Goal: Task Accomplishment & Management: Manage account settings

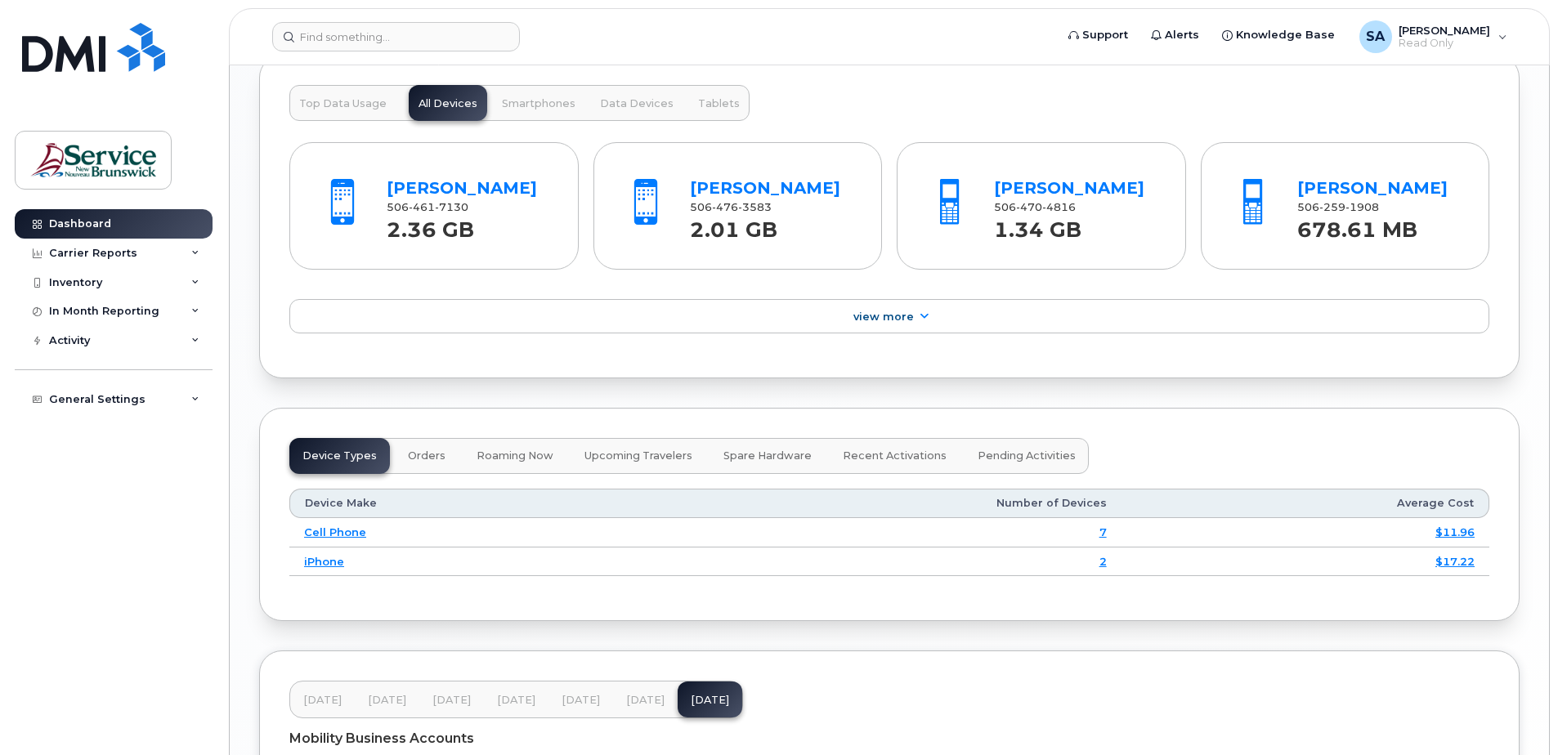
scroll to position [1471, 0]
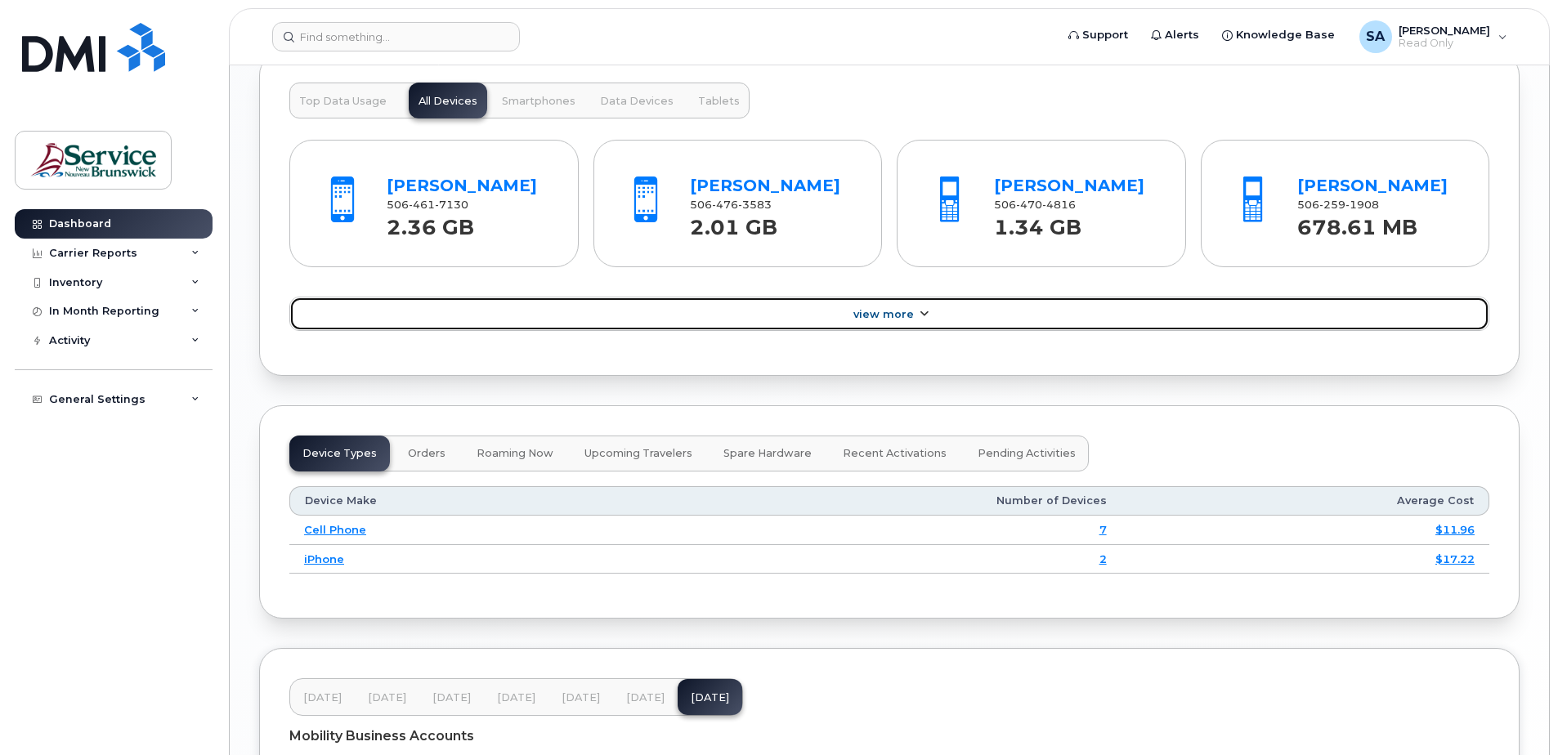
click at [902, 316] on span "View More" at bounding box center [883, 314] width 60 height 12
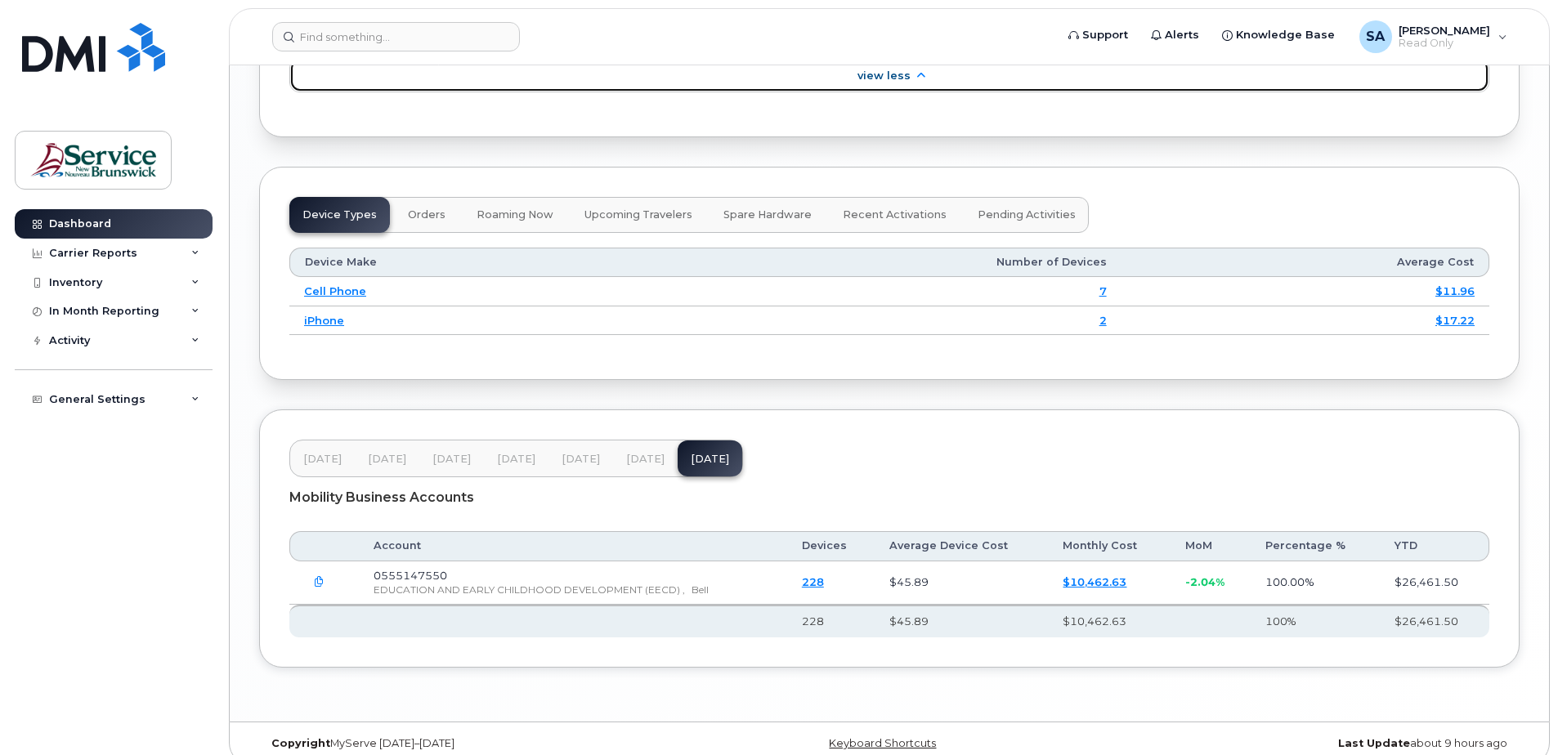
scroll to position [1871, 0]
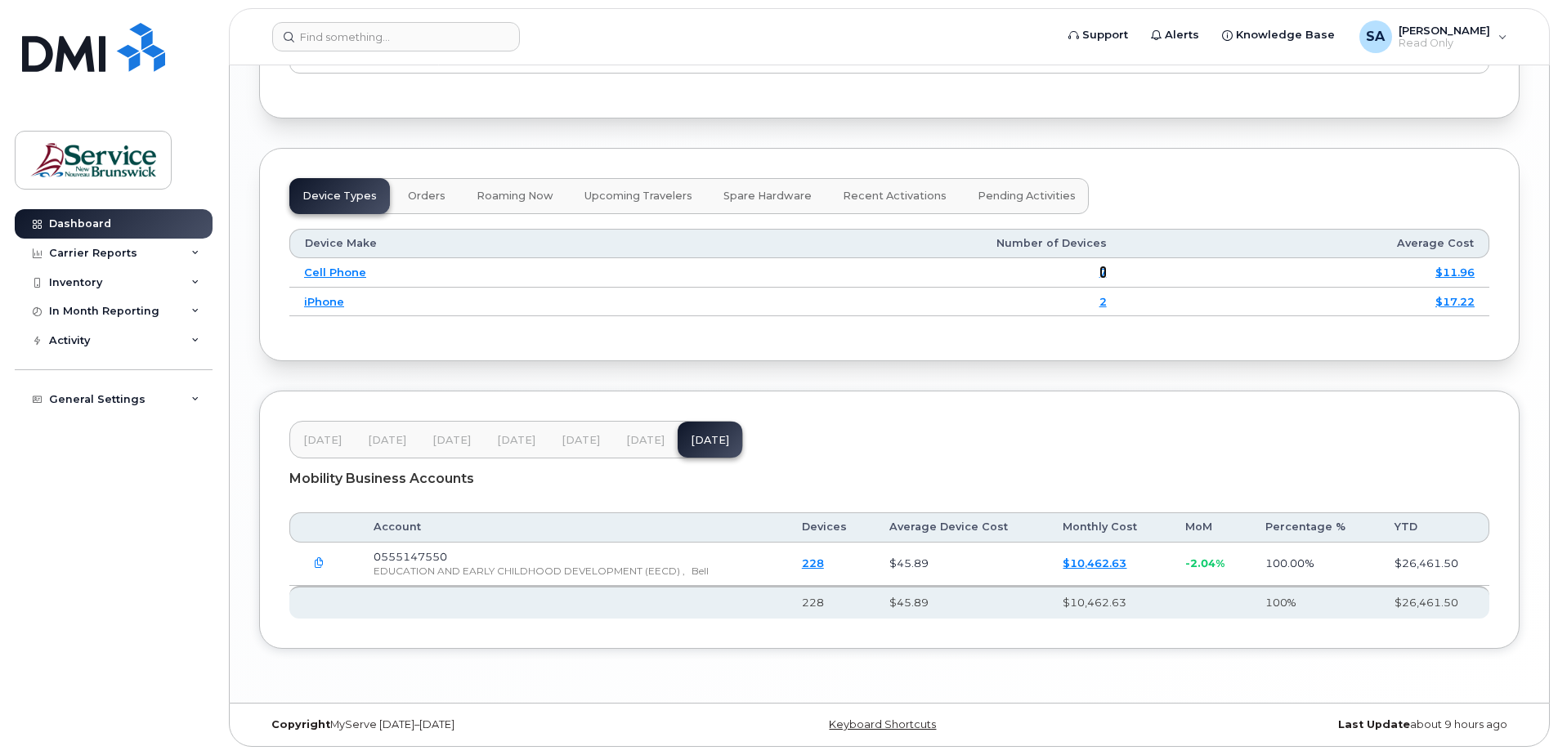
click at [1106, 273] on link "7" at bounding box center [1102, 272] width 7 height 13
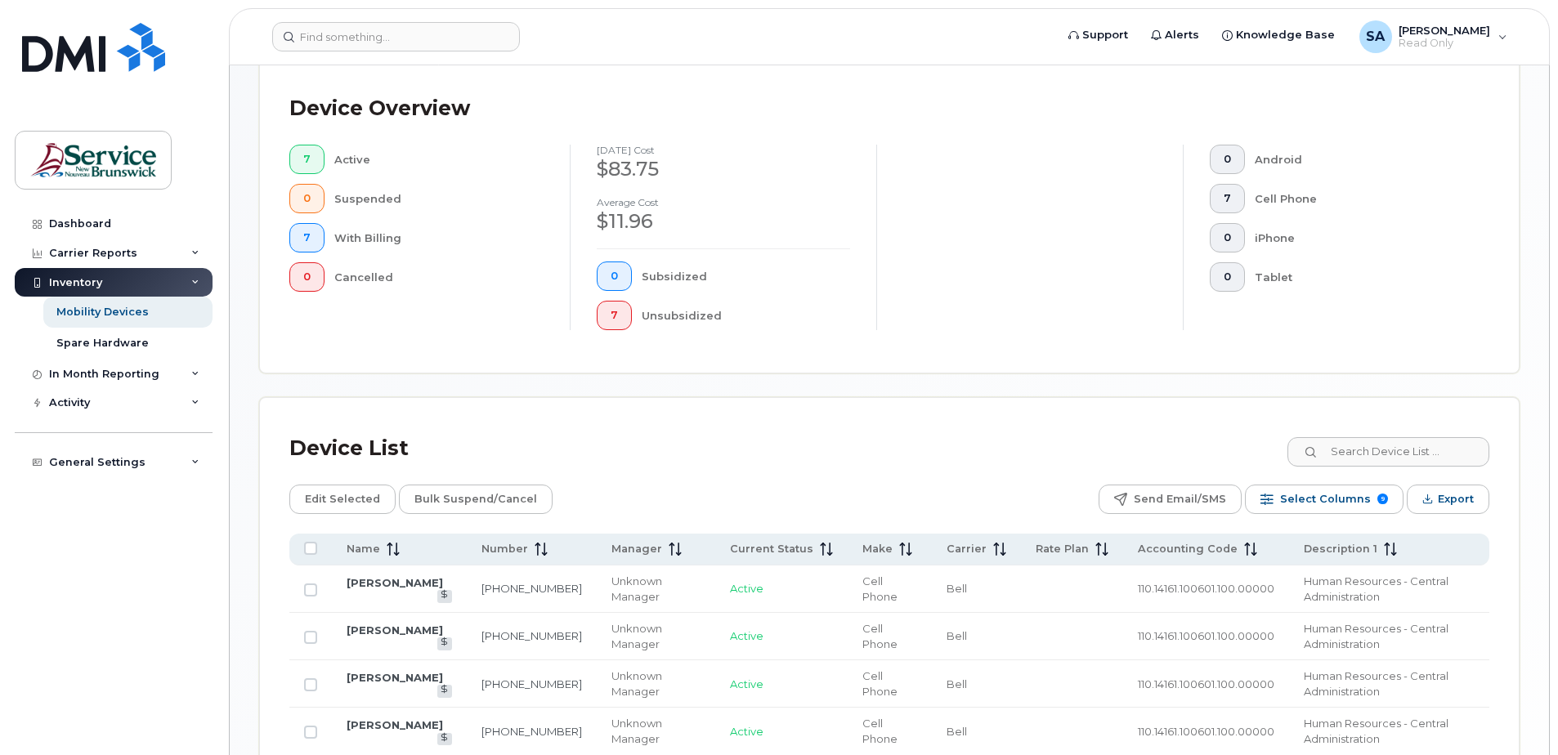
scroll to position [409, 0]
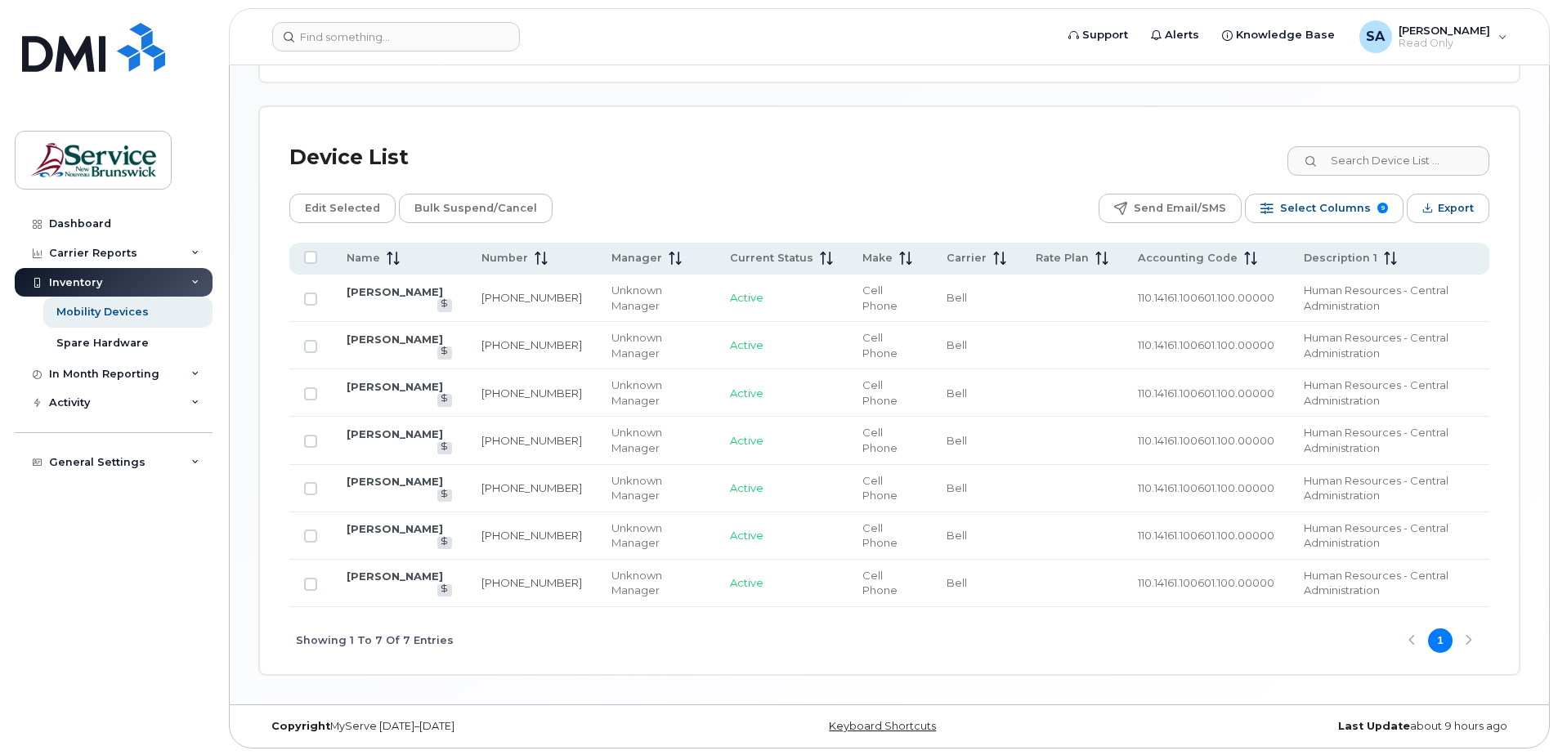
scroll to position [685, 0]
click at [1509, 37] on div "SA Sonya Arbeau Read Only" at bounding box center [1433, 36] width 171 height 33
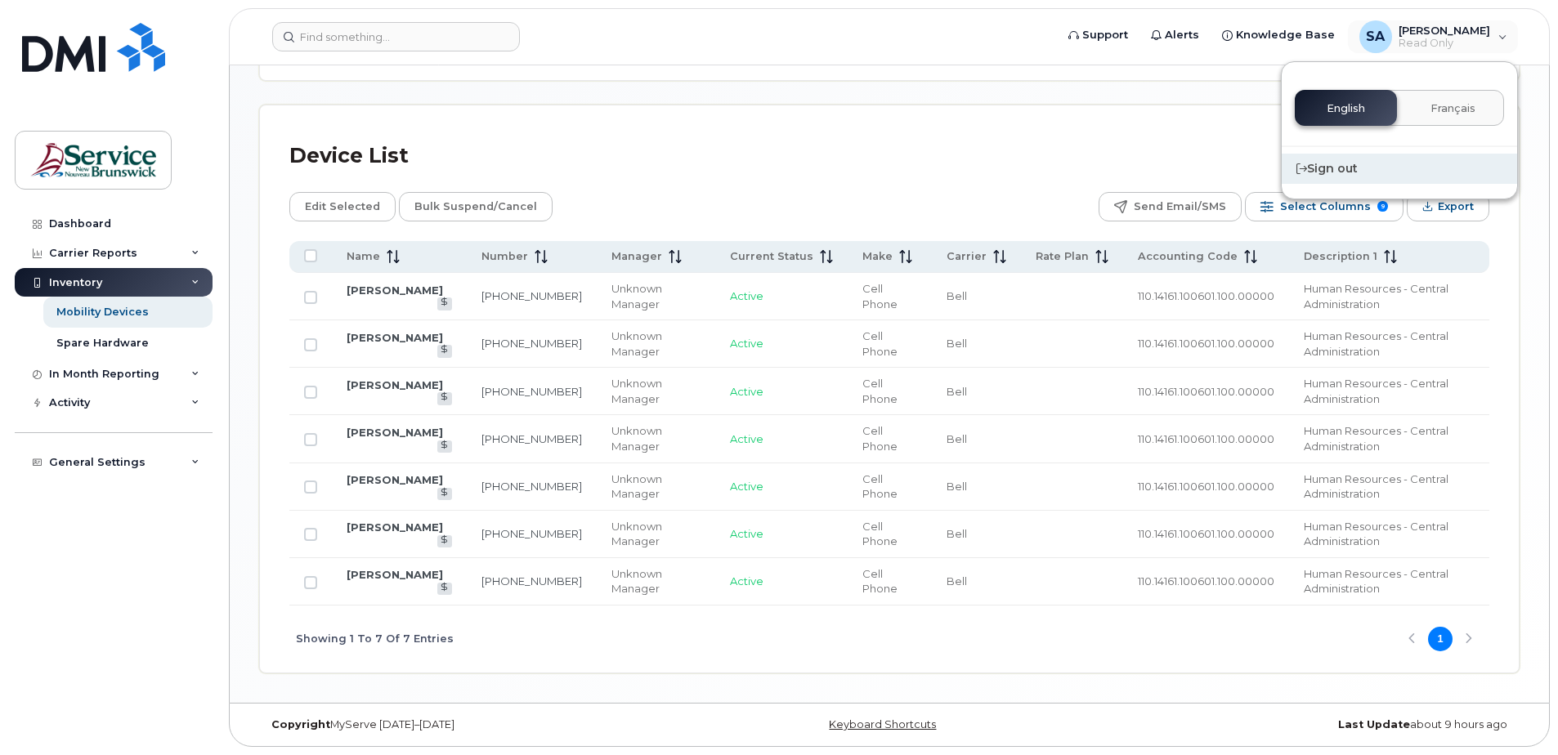
click at [1347, 168] on div "Sign out" at bounding box center [1399, 169] width 235 height 30
